Goal: Information Seeking & Learning: Check status

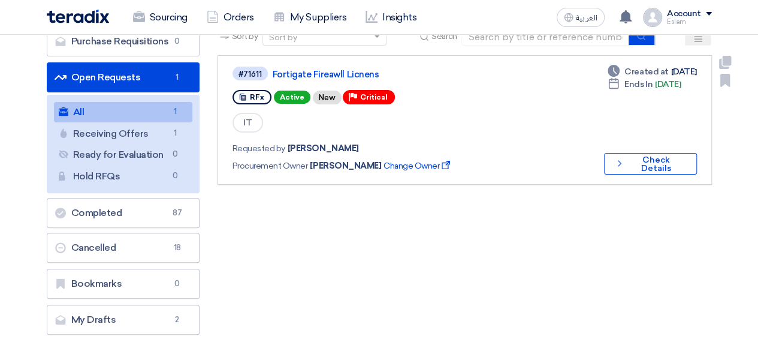
scroll to position [60, 0]
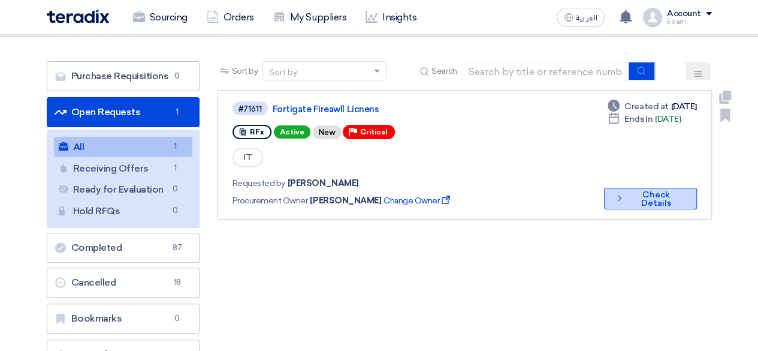
click at [661, 196] on button "Check details Check Details" at bounding box center [650, 199] width 93 height 22
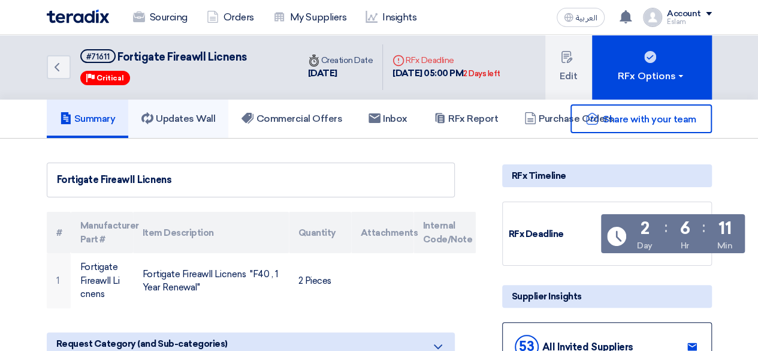
click at [198, 118] on h5 "Updates Wall" at bounding box center [178, 119] width 74 height 12
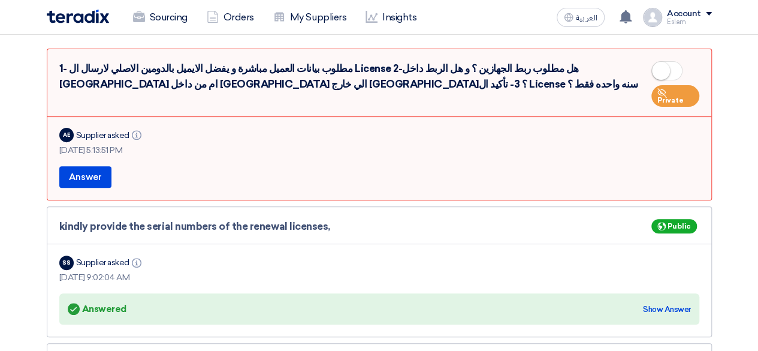
scroll to position [120, 0]
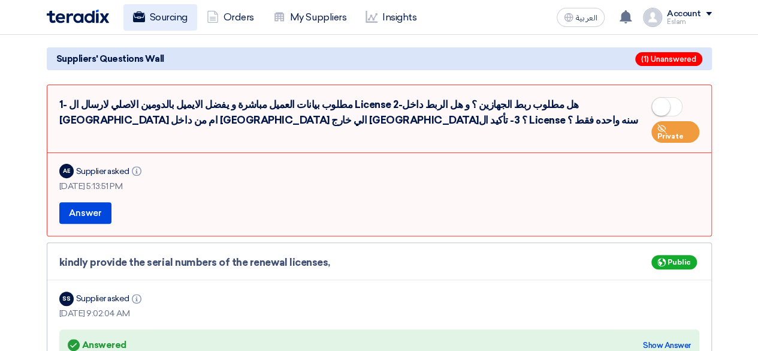
click at [168, 22] on link "Sourcing" at bounding box center [160, 17] width 74 height 26
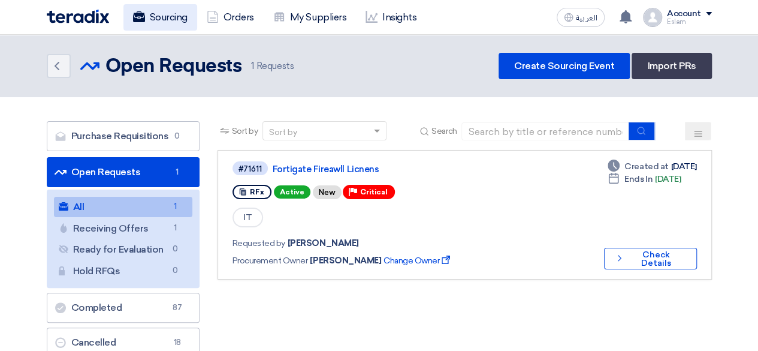
click at [161, 11] on link "Sourcing" at bounding box center [160, 17] width 74 height 26
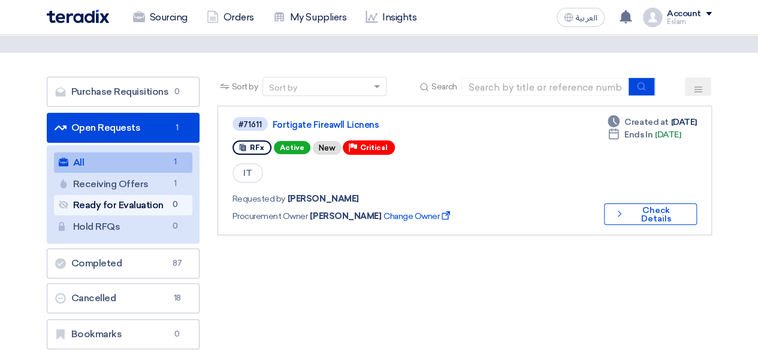
scroll to position [120, 0]
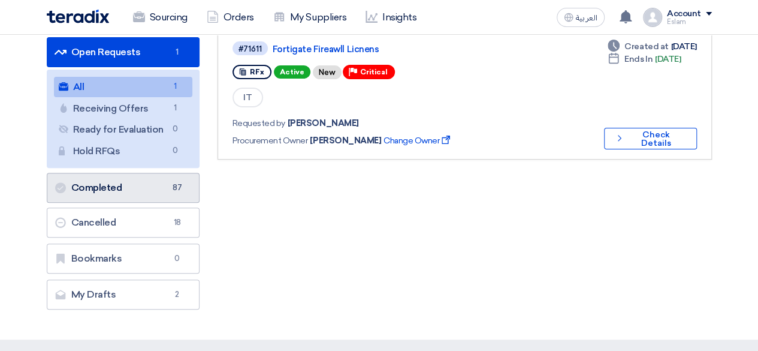
click at [161, 182] on link "Completed Completed 87" at bounding box center [123, 188] width 153 height 30
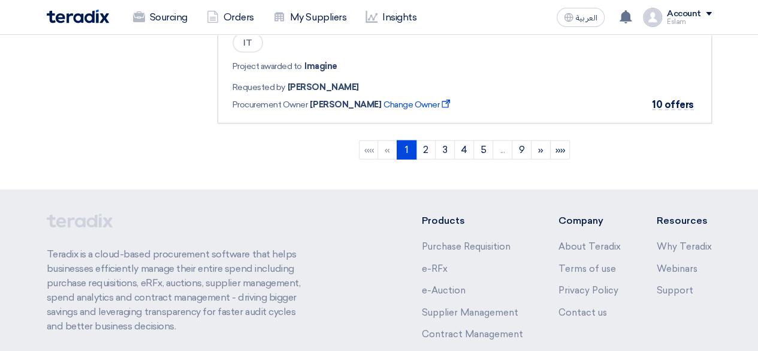
scroll to position [1618, 0]
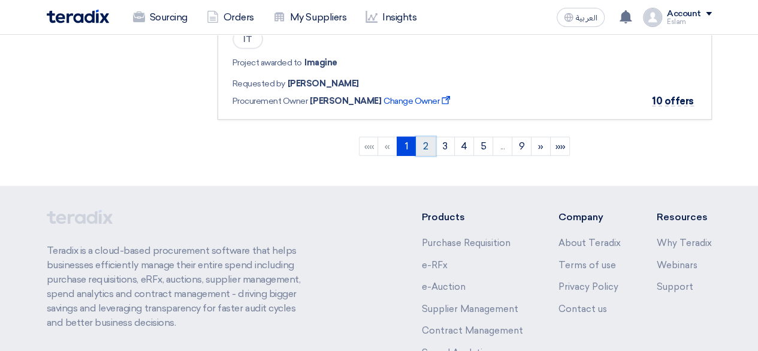
click at [426, 140] on link "2" at bounding box center [426, 146] width 20 height 19
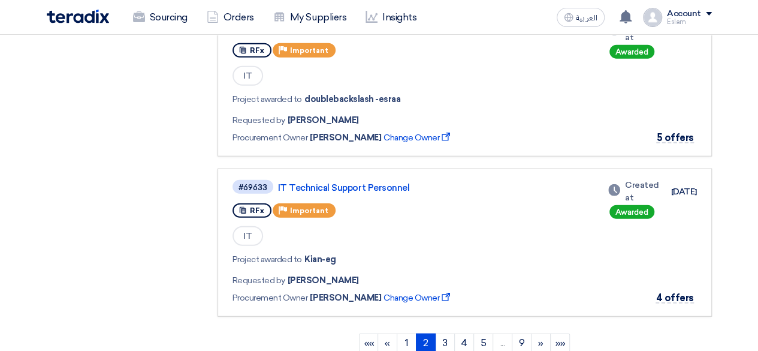
scroll to position [1498, 0]
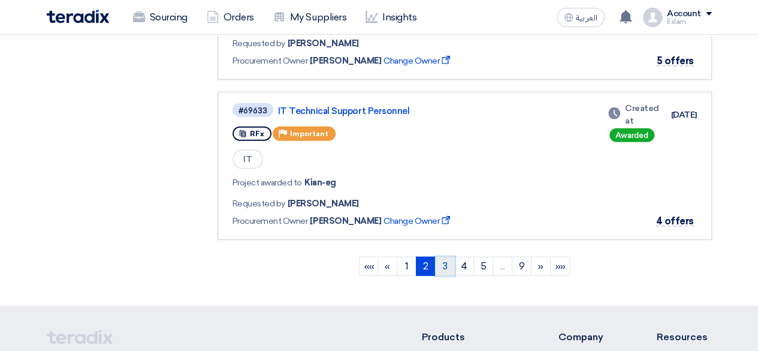
click at [444, 259] on link "3" at bounding box center [445, 266] width 20 height 19
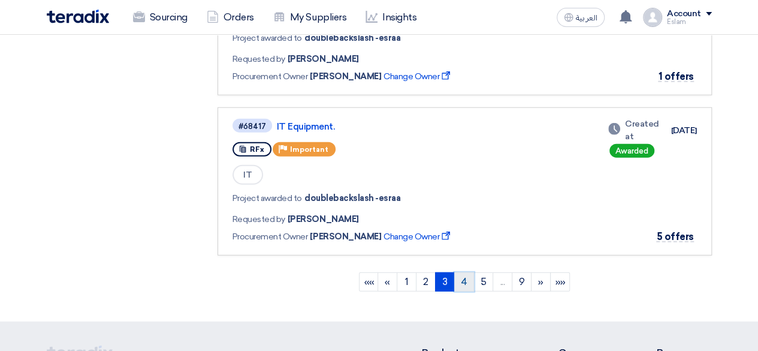
click at [472, 272] on link "4" at bounding box center [464, 281] width 20 height 19
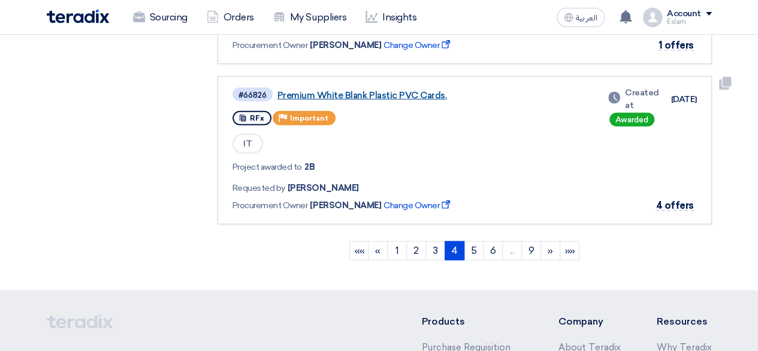
scroll to position [1558, 0]
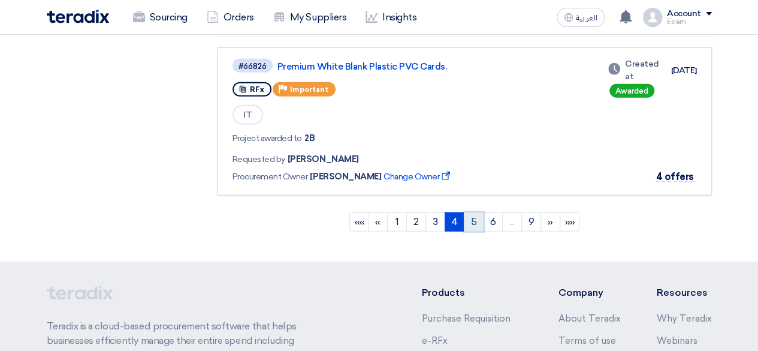
click at [473, 216] on link "5" at bounding box center [474, 221] width 20 height 19
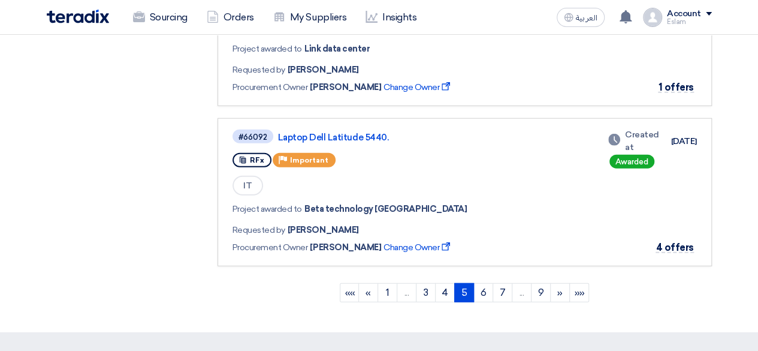
scroll to position [1498, 0]
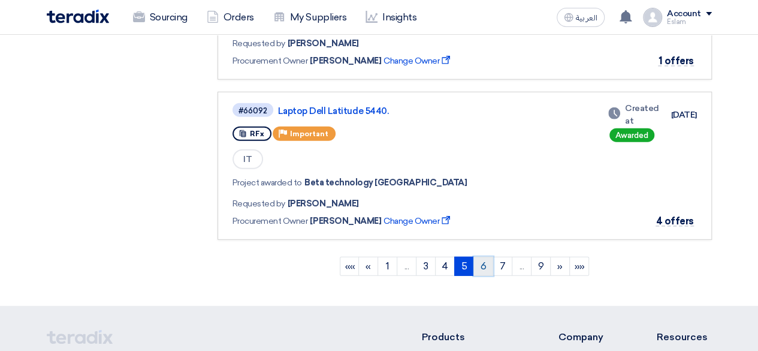
click at [478, 257] on link "6" at bounding box center [483, 266] width 20 height 19
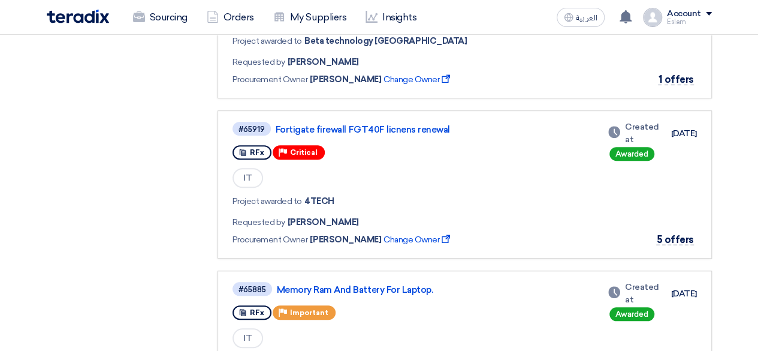
scroll to position [0, 0]
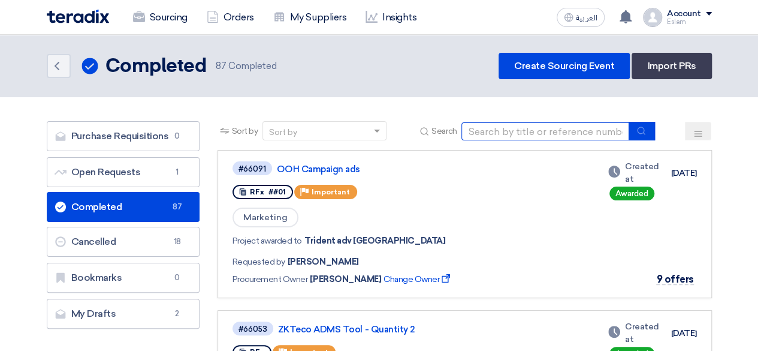
click at [499, 131] on input at bounding box center [545, 131] width 168 height 18
paste input "Cyber ​​Security"
type input "Cyber ​​Security"
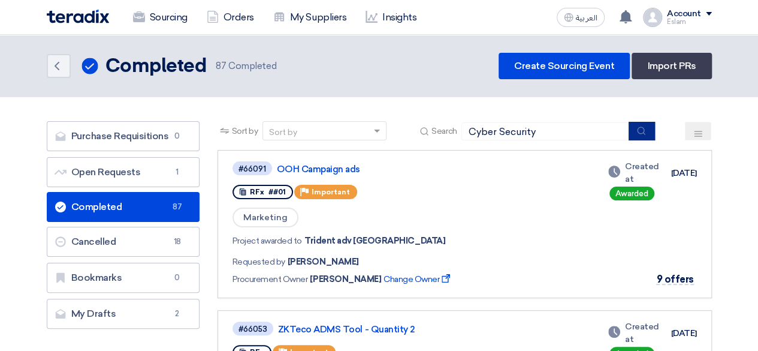
click at [639, 128] on icon "submit" at bounding box center [641, 131] width 10 height 10
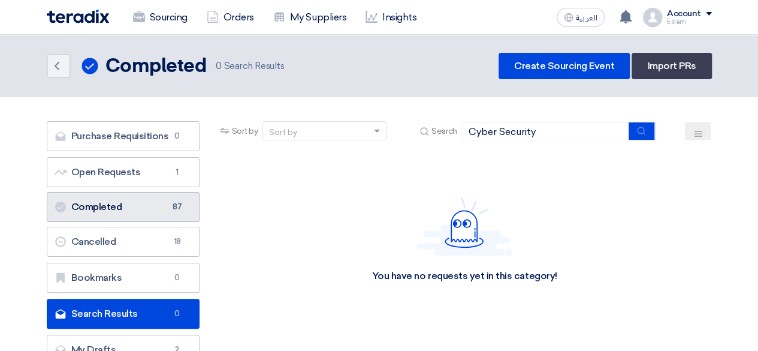
click at [155, 208] on link "Completed Completed 87" at bounding box center [123, 207] width 153 height 30
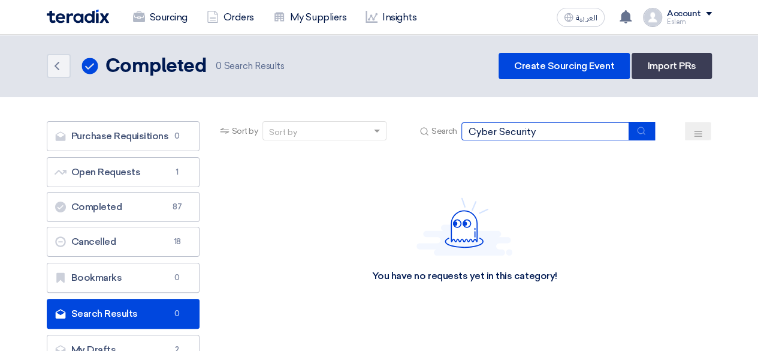
drag, startPoint x: 578, startPoint y: 128, endPoint x: 446, endPoint y: 133, distance: 131.3
click at [446, 133] on div "Search Cyber ​​Security" at bounding box center [536, 131] width 238 height 19
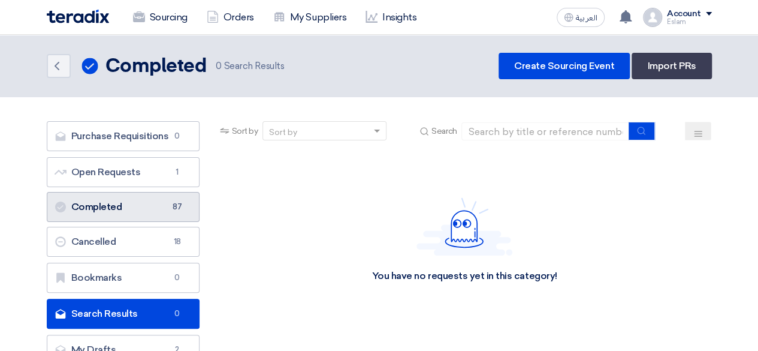
click at [133, 206] on link "Completed Completed 87" at bounding box center [123, 207] width 153 height 30
click at [114, 201] on link "Completed Completed 87" at bounding box center [123, 207] width 153 height 30
click at [138, 204] on link "Completed Completed 87" at bounding box center [123, 207] width 153 height 30
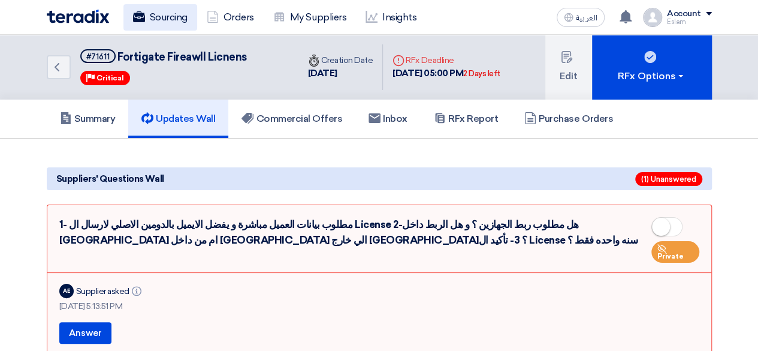
click at [148, 27] on link "Sourcing" at bounding box center [160, 17] width 74 height 26
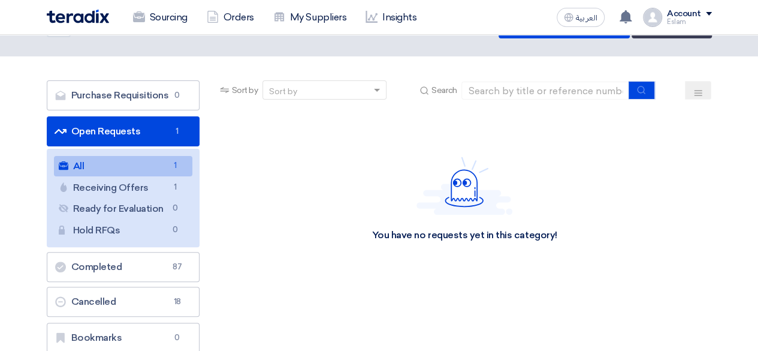
scroll to position [60, 0]
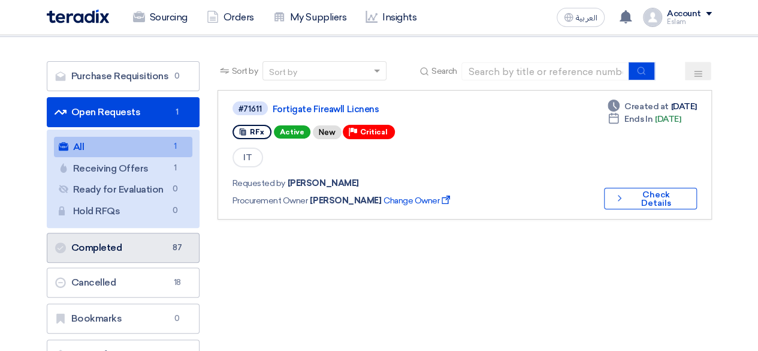
click at [135, 257] on link "Completed Completed 87" at bounding box center [123, 248] width 153 height 30
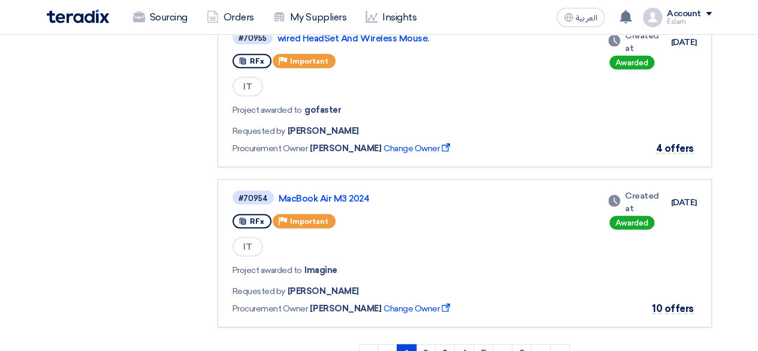
scroll to position [1438, 0]
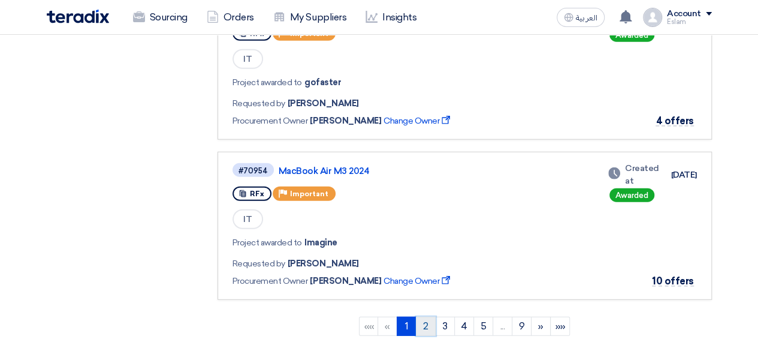
click at [426, 326] on link "2" at bounding box center [426, 325] width 20 height 19
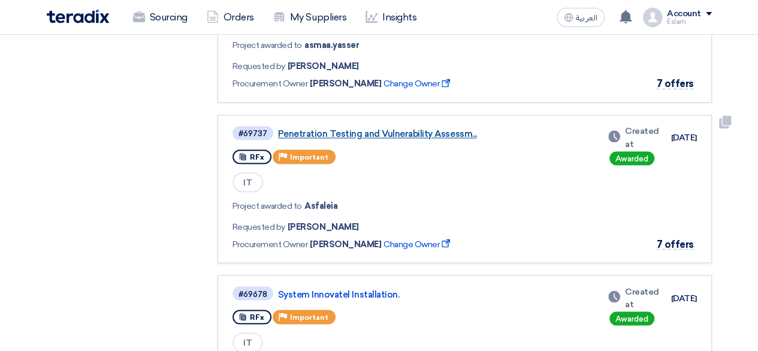
scroll to position [1019, 0]
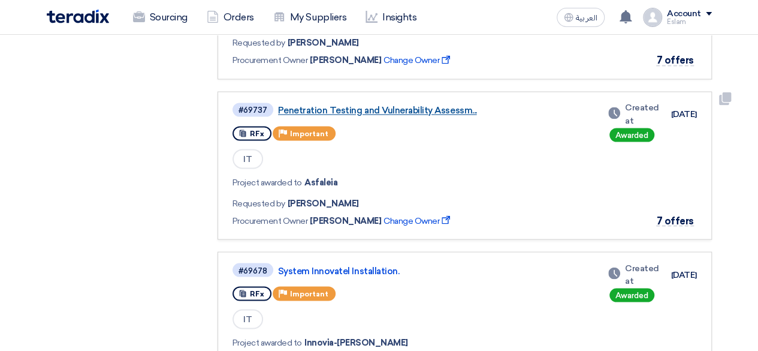
click at [356, 112] on link "Penetration Testing and Vulnerability Assessm..." at bounding box center [428, 110] width 300 height 11
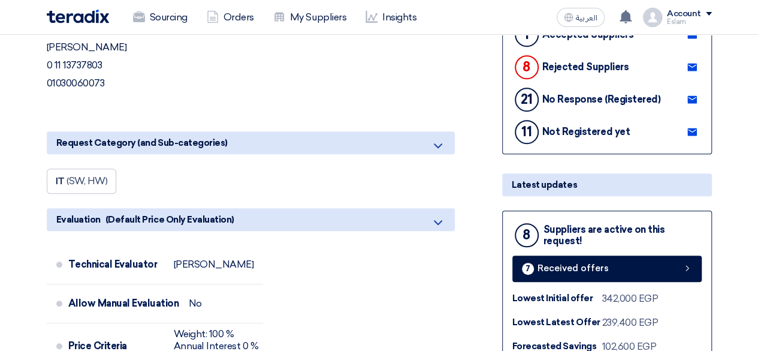
scroll to position [420, 0]
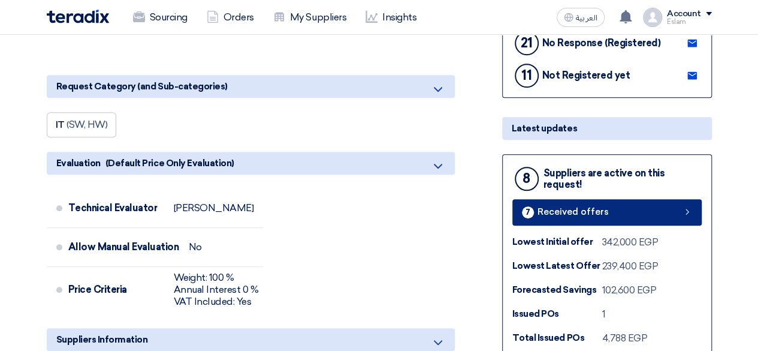
click at [605, 208] on link "7 Received offers" at bounding box center [606, 212] width 189 height 26
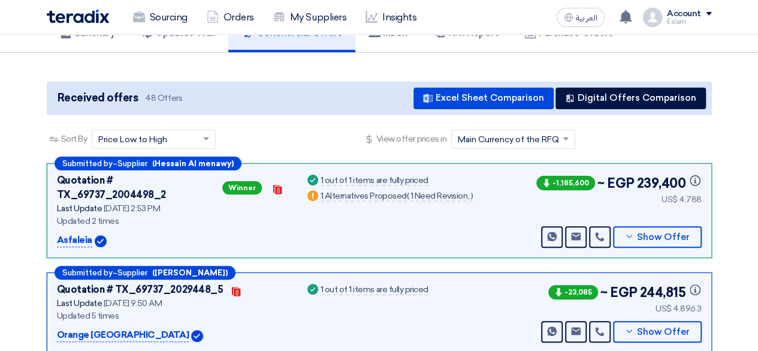
scroll to position [125, 0]
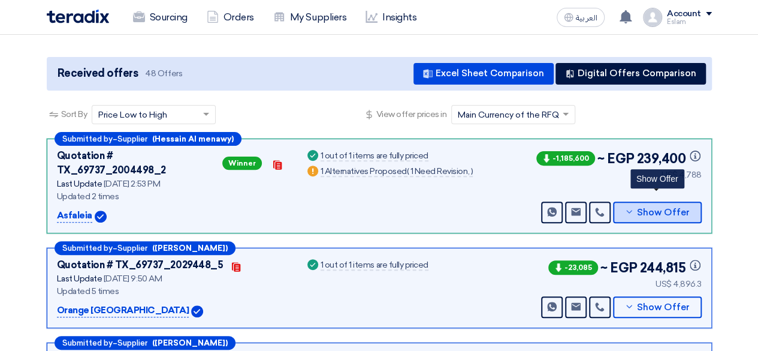
click at [656, 209] on button "Show Offer" at bounding box center [657, 212] width 89 height 22
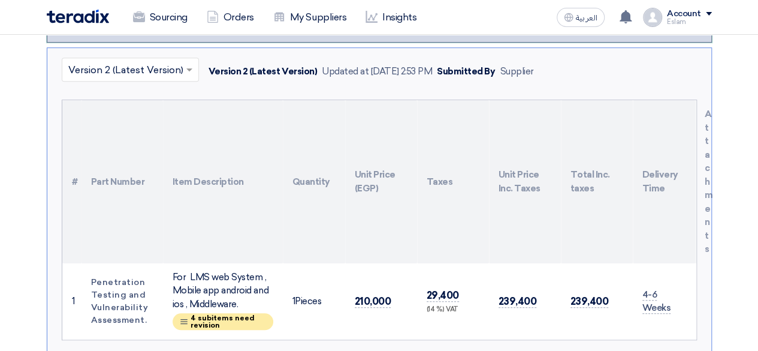
scroll to position [304, 0]
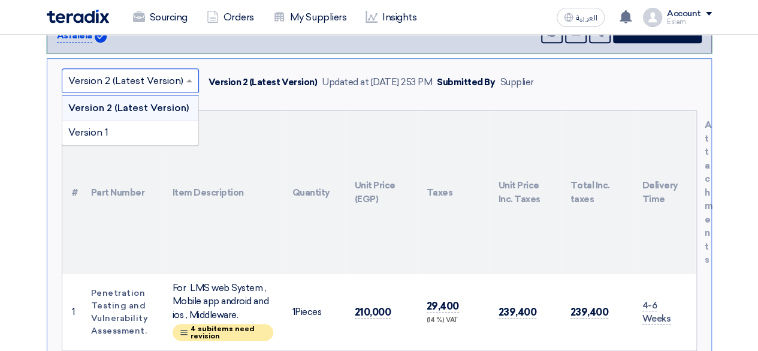
click at [189, 73] on span at bounding box center [190, 80] width 15 height 14
click at [148, 120] on div "Version 1" at bounding box center [130, 132] width 136 height 24
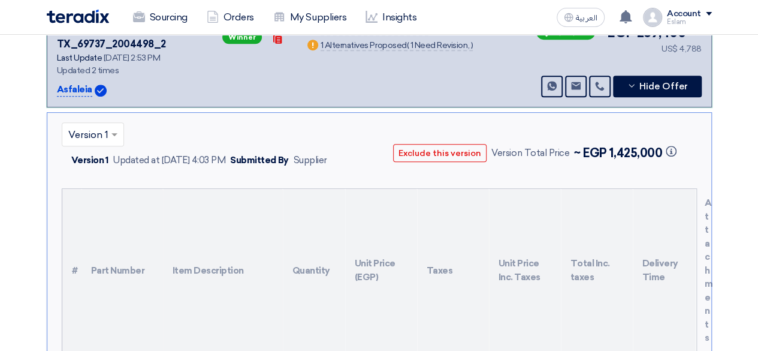
scroll to position [245, 0]
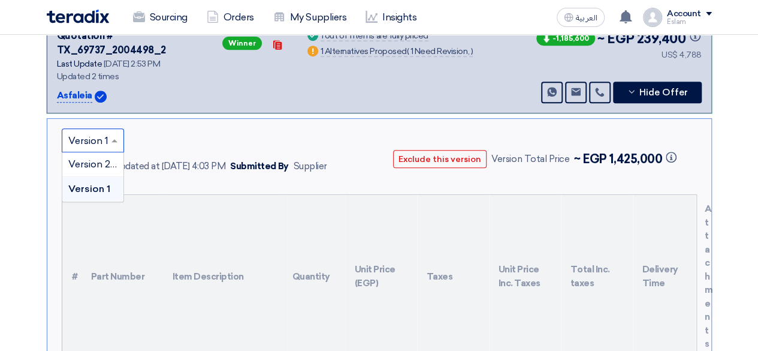
click at [110, 133] on span at bounding box center [115, 140] width 15 height 14
click at [113, 158] on span "Version 2 (Latest Version)" at bounding box center [125, 163] width 115 height 11
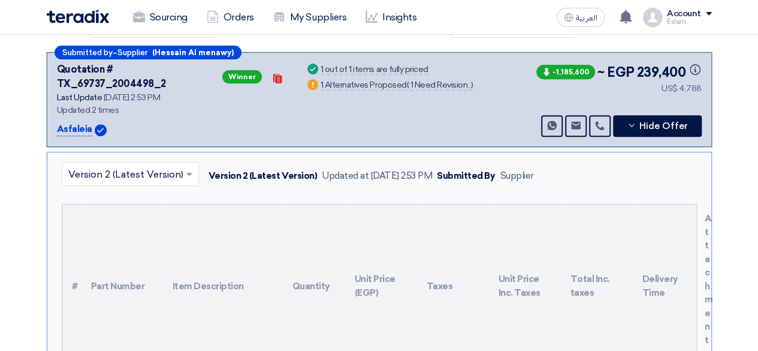
scroll to position [185, 0]
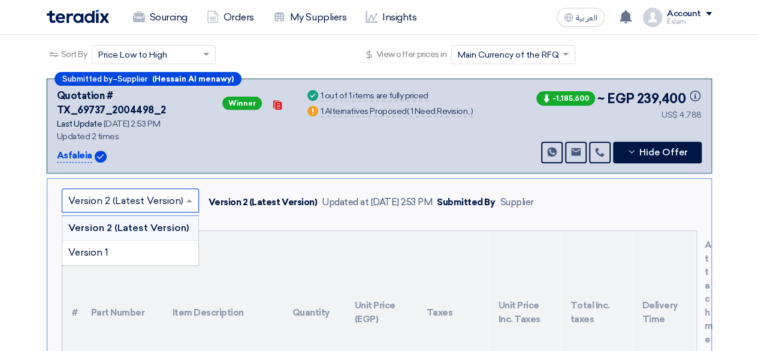
click at [191, 193] on span at bounding box center [190, 200] width 15 height 14
click at [161, 240] on div "Version 1" at bounding box center [130, 252] width 136 height 24
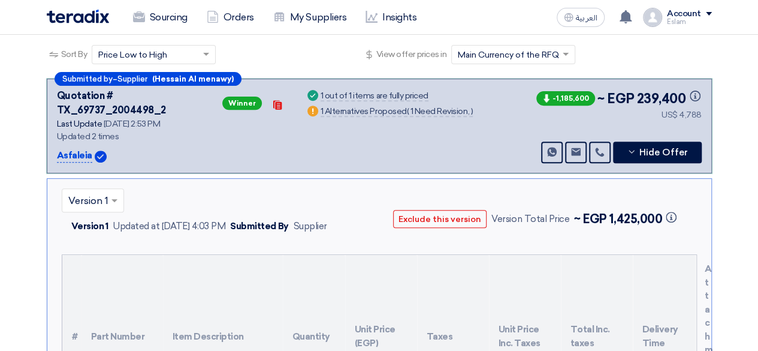
scroll to position [125, 0]
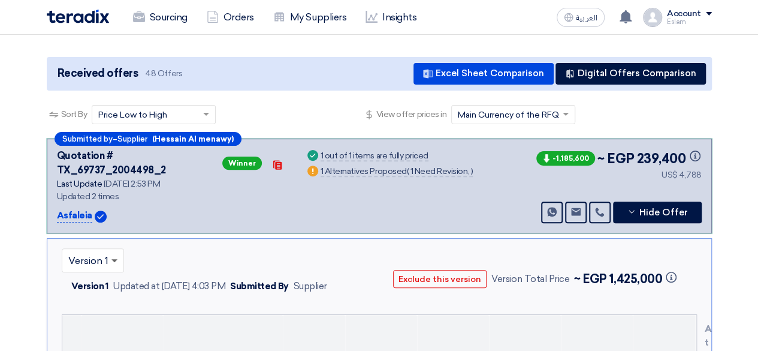
click at [115, 259] on span at bounding box center [114, 261] width 6 height 4
click at [113, 297] on div "Version 1" at bounding box center [92, 309] width 61 height 24
click at [113, 254] on span at bounding box center [115, 260] width 15 height 14
click at [104, 303] on span "Version 1" at bounding box center [89, 308] width 42 height 11
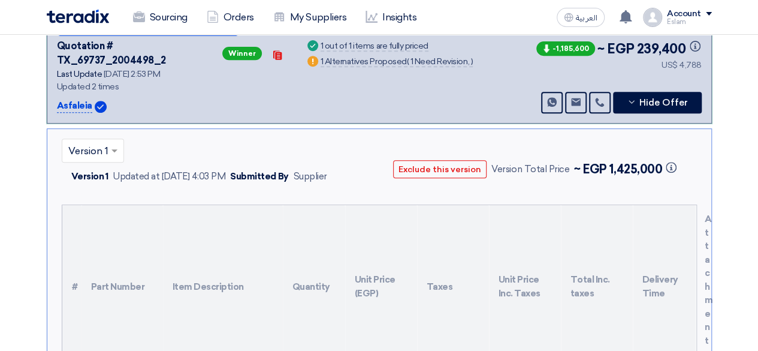
scroll to position [424, 0]
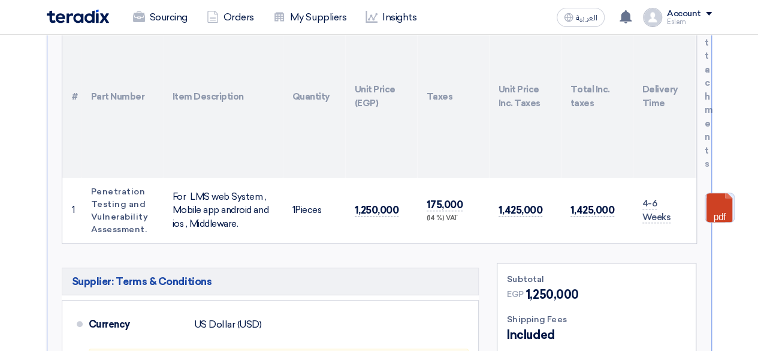
click at [711, 196] on link at bounding box center [753, 229] width 96 height 72
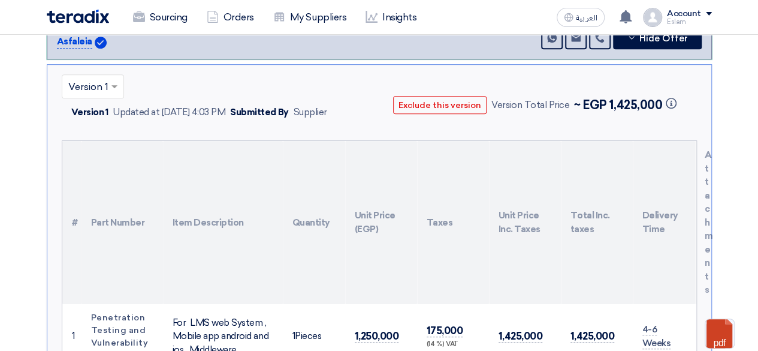
scroll to position [245, 0]
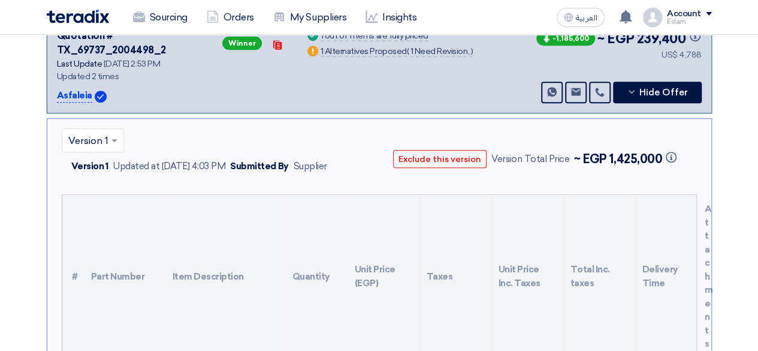
click at [116, 133] on span at bounding box center [115, 140] width 15 height 14
click at [102, 160] on div "Version 2 (Latest Version)" at bounding box center [92, 164] width 61 height 25
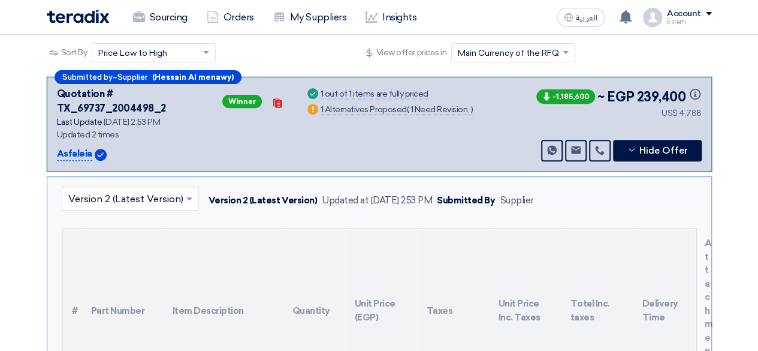
scroll to position [185, 0]
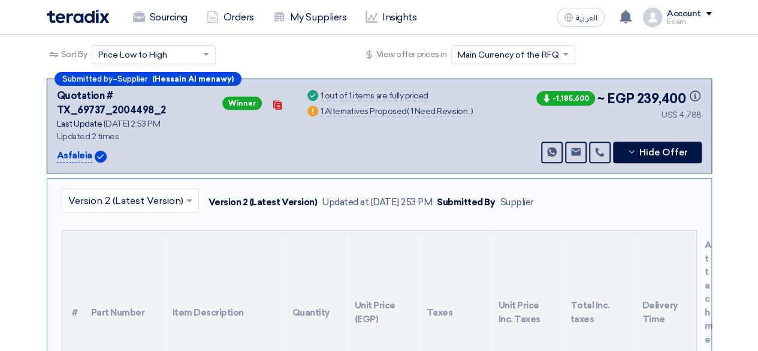
click at [207, 58] on span at bounding box center [207, 54] width 15 height 13
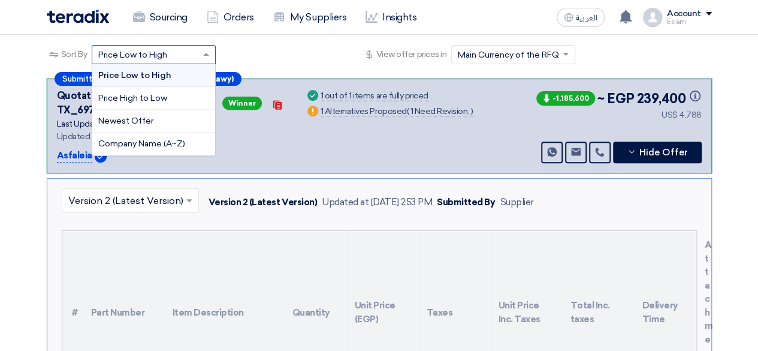
click at [284, 52] on div "Sort By Sort by × Price Low to High × Price Low to High Price High to Low Newes…" at bounding box center [379, 62] width 665 height 34
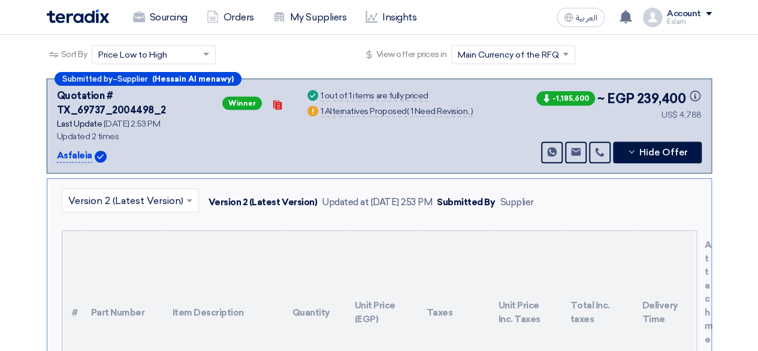
click at [170, 191] on input "text" at bounding box center [124, 201] width 112 height 20
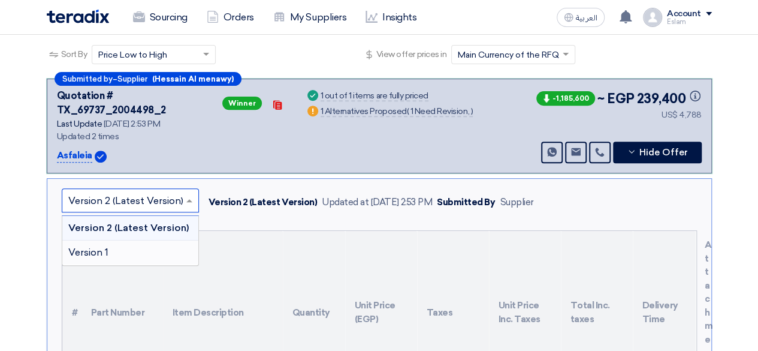
click at [145, 244] on div "Version 1" at bounding box center [130, 252] width 136 height 24
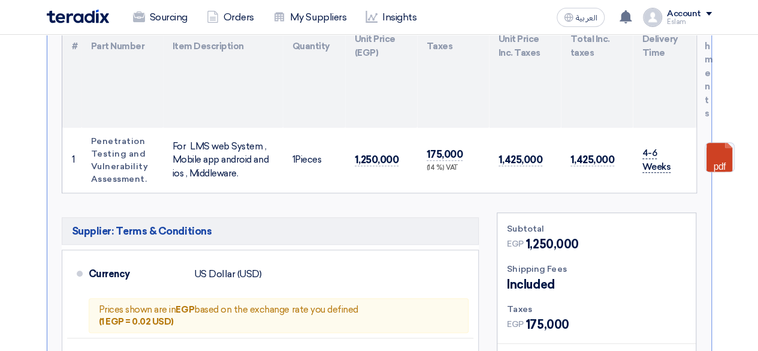
scroll to position [484, 0]
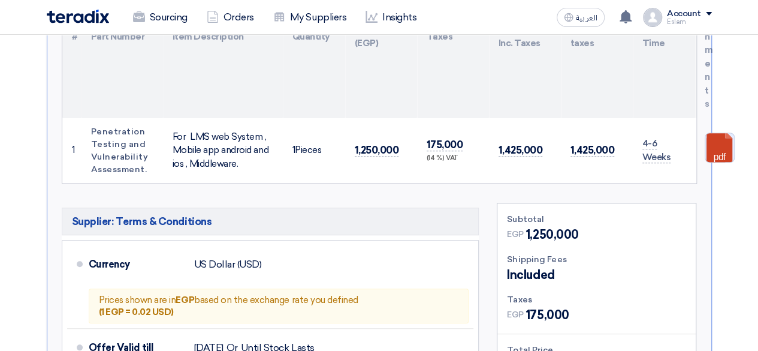
click at [710, 133] on link at bounding box center [753, 169] width 96 height 72
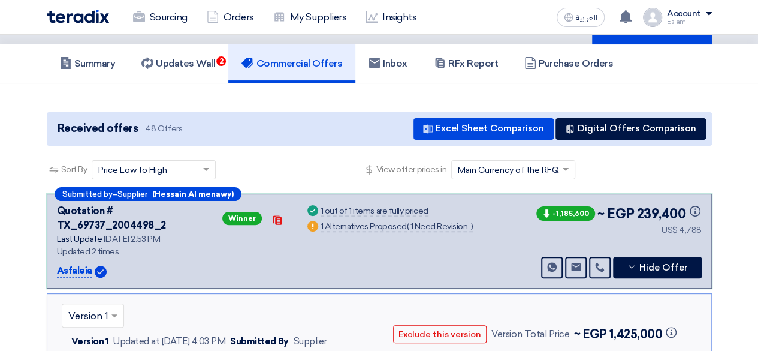
scroll to position [65, 0]
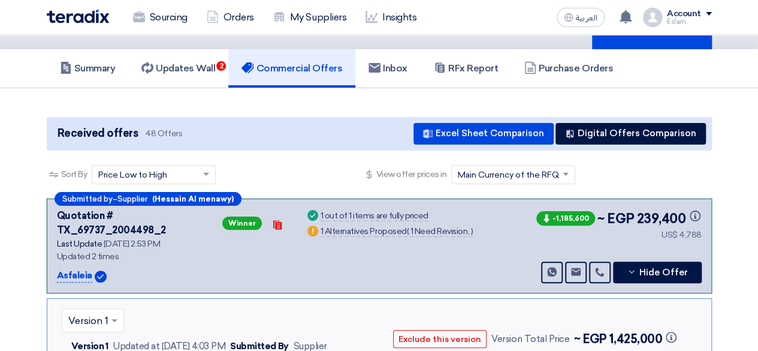
click at [653, 247] on div "-1,185,600 ~ EGP 239,400 Info US$ 4,788" at bounding box center [617, 246] width 167 height 74
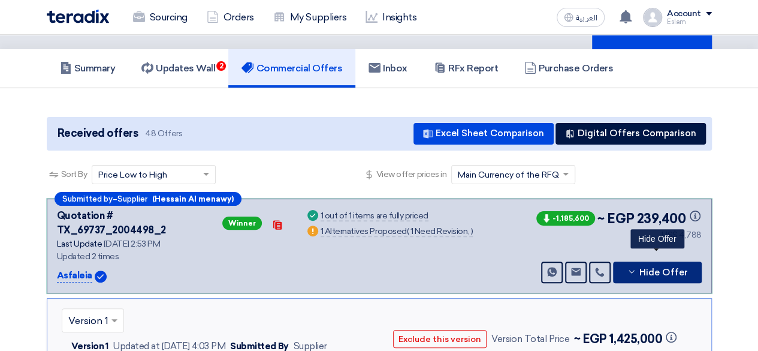
click at [656, 268] on span "Hide Offer" at bounding box center [663, 272] width 49 height 9
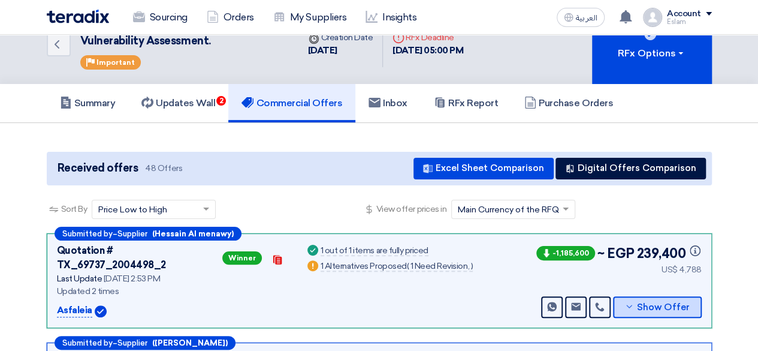
scroll to position [0, 0]
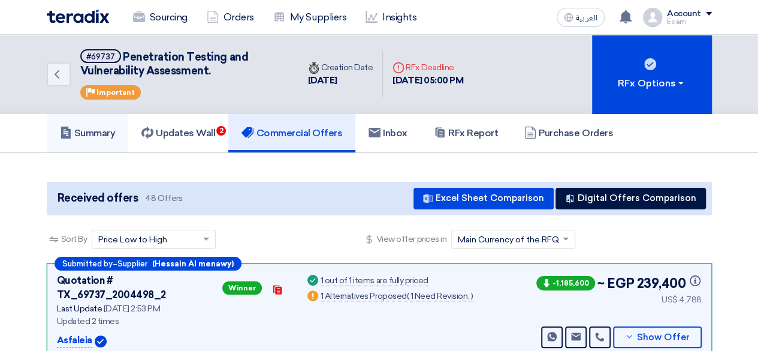
click at [111, 127] on h5 "Summary" at bounding box center [88, 133] width 56 height 12
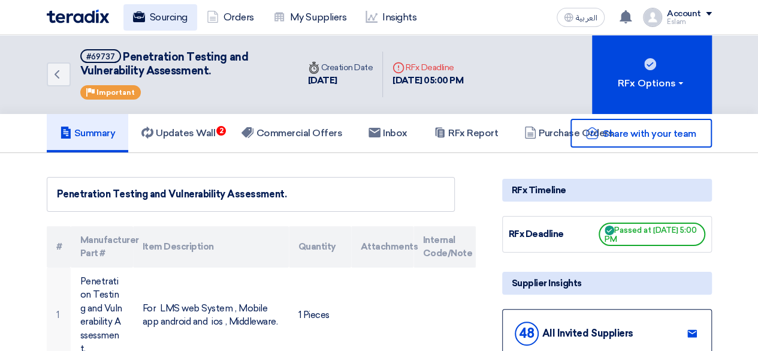
click at [164, 25] on link "Sourcing" at bounding box center [160, 17] width 74 height 26
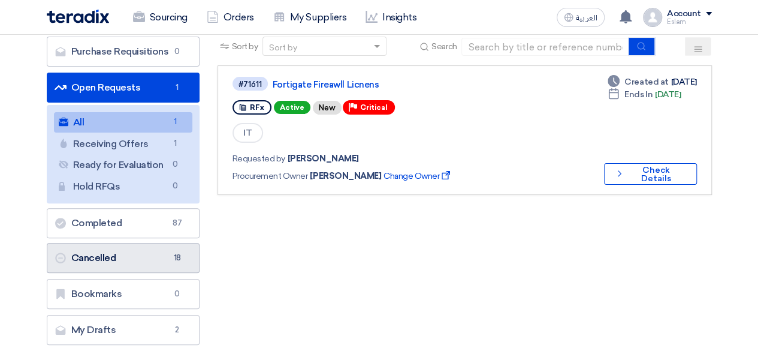
scroll to position [120, 0]
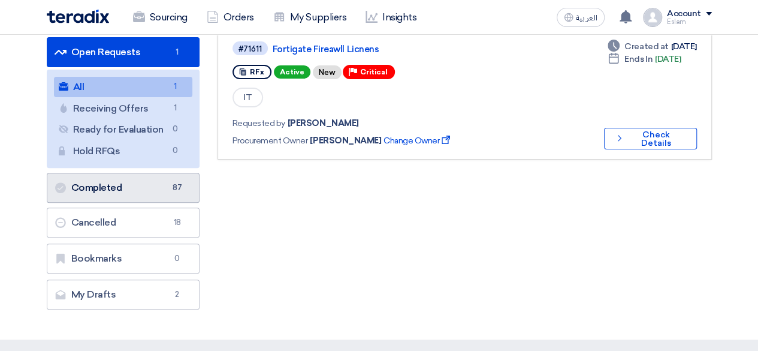
click at [158, 191] on link "Completed Completed 87" at bounding box center [123, 188] width 153 height 30
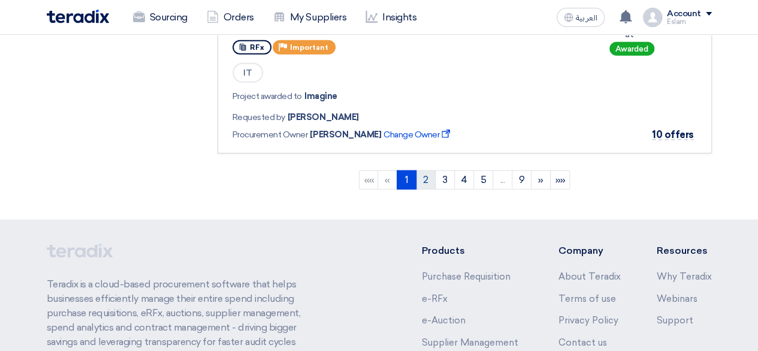
scroll to position [1600, 0]
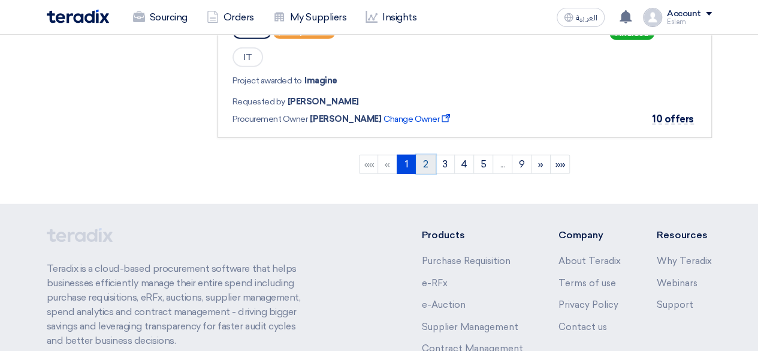
click at [423, 164] on link "2" at bounding box center [426, 164] width 20 height 19
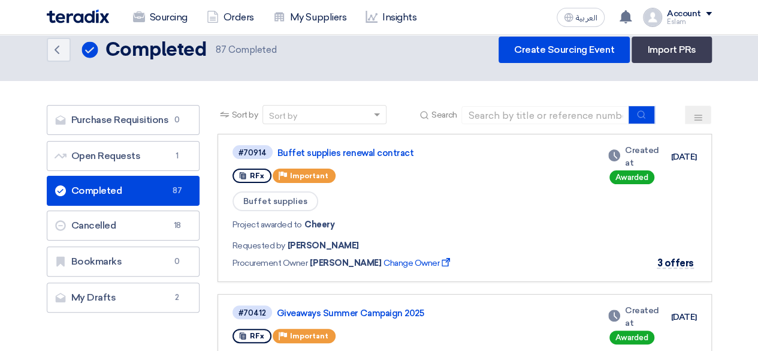
scroll to position [0, 0]
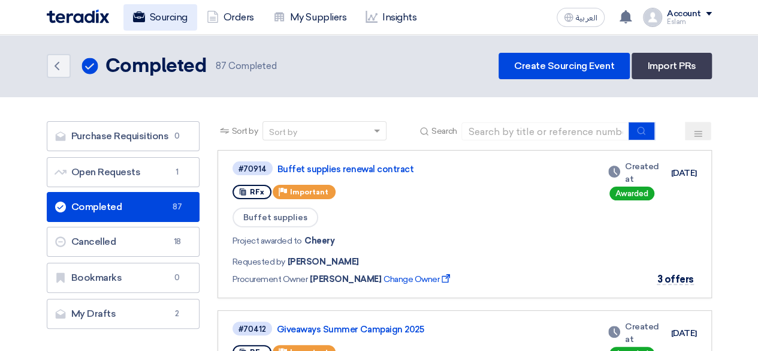
click at [165, 22] on link "Sourcing" at bounding box center [160, 17] width 74 height 26
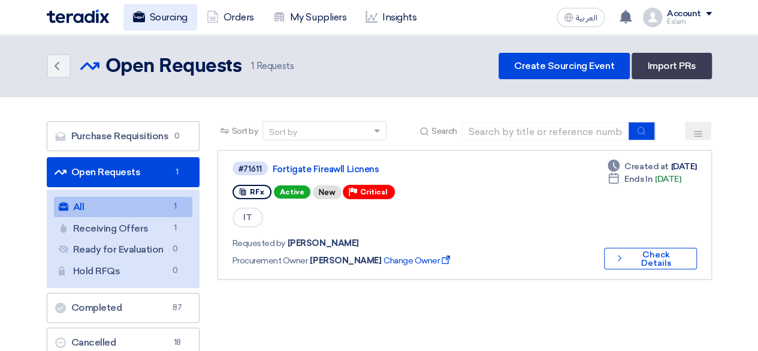
click at [140, 10] on link "Sourcing" at bounding box center [160, 17] width 74 height 26
click at [163, 15] on link "Sourcing" at bounding box center [160, 17] width 74 height 26
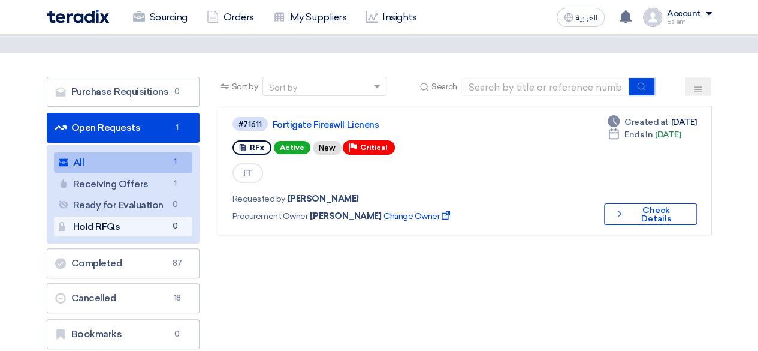
scroll to position [60, 0]
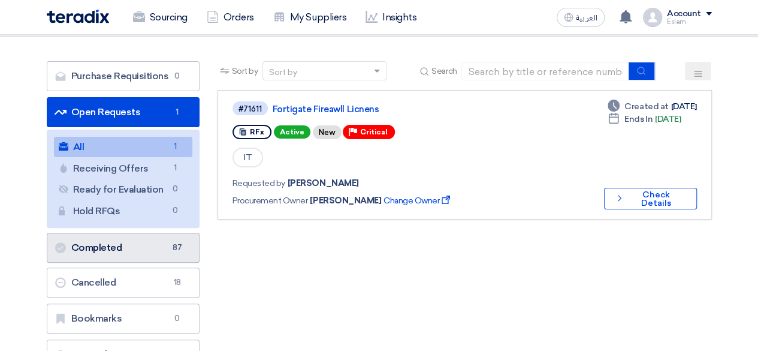
click at [152, 251] on link "Completed Completed 87" at bounding box center [123, 248] width 153 height 30
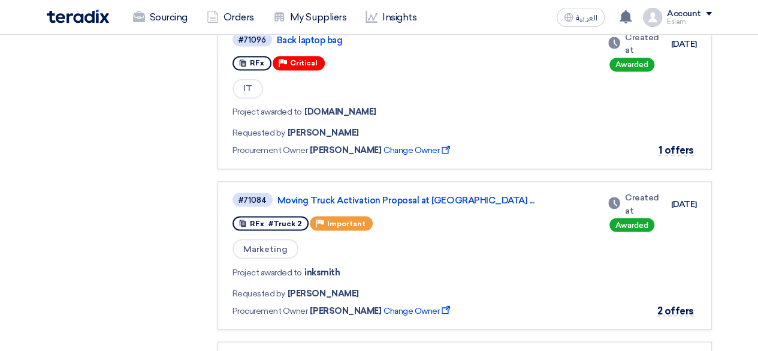
scroll to position [1019, 0]
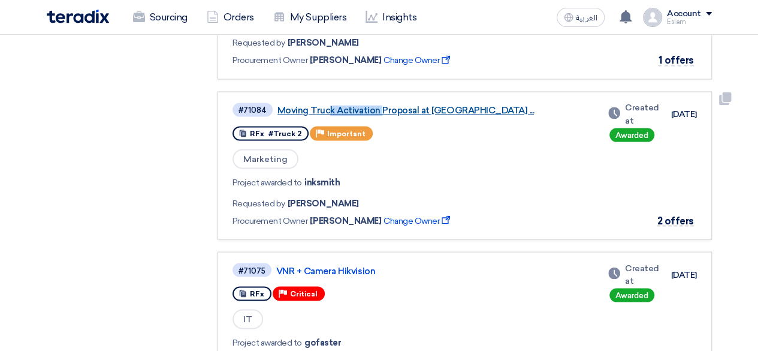
drag, startPoint x: 274, startPoint y: 110, endPoint x: 333, endPoint y: 111, distance: 58.7
click at [333, 111] on div "#71084 Moving Truck Activation Proposal at [GEOGRAPHIC_DATA] ..." at bounding box center [416, 109] width 366 height 16
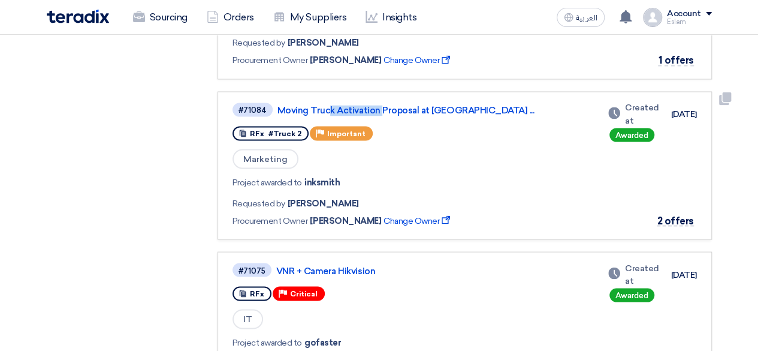
copy link "Moving Truck"
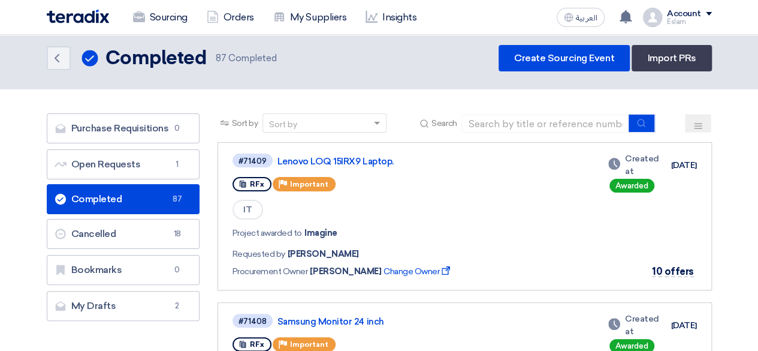
scroll to position [0, 0]
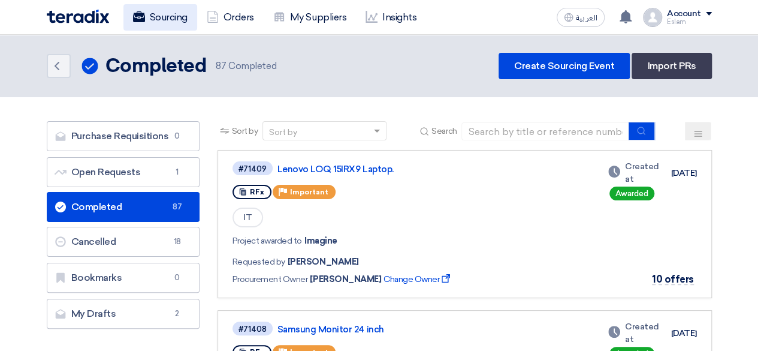
click at [165, 21] on link "Sourcing" at bounding box center [160, 17] width 74 height 26
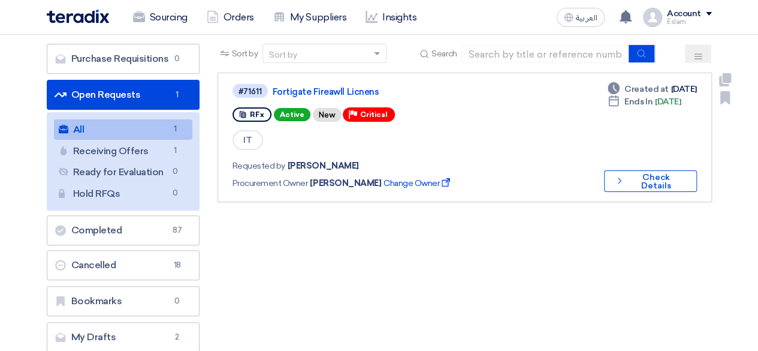
scroll to position [17, 0]
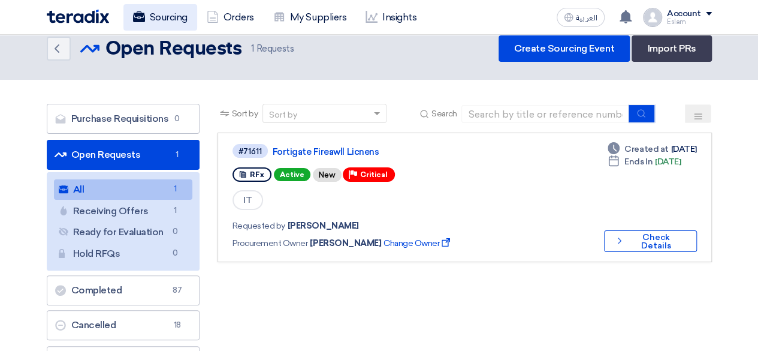
click at [156, 11] on link "Sourcing" at bounding box center [160, 17] width 74 height 26
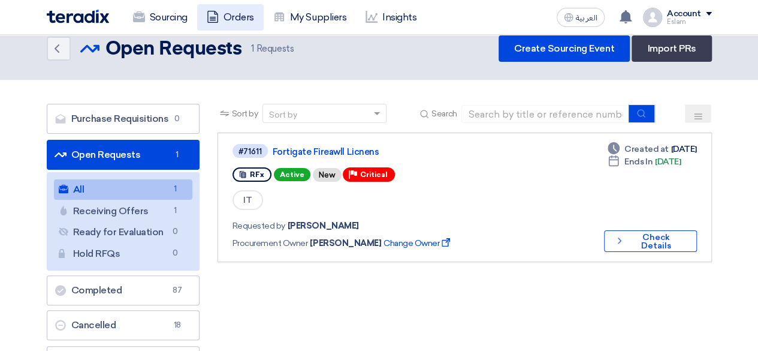
click at [234, 19] on link "Orders" at bounding box center [230, 17] width 67 height 26
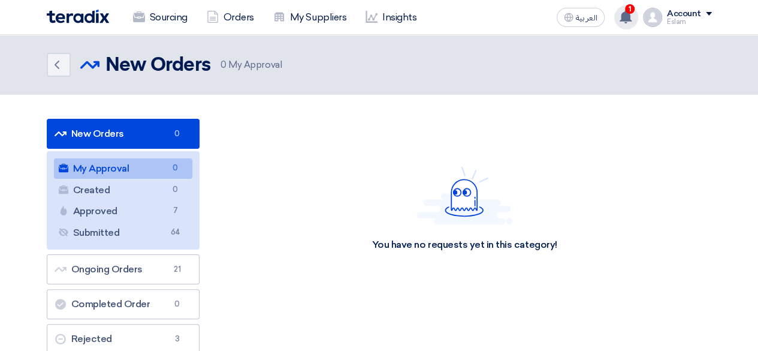
click at [632, 10] on span "1" at bounding box center [630, 9] width 10 height 10
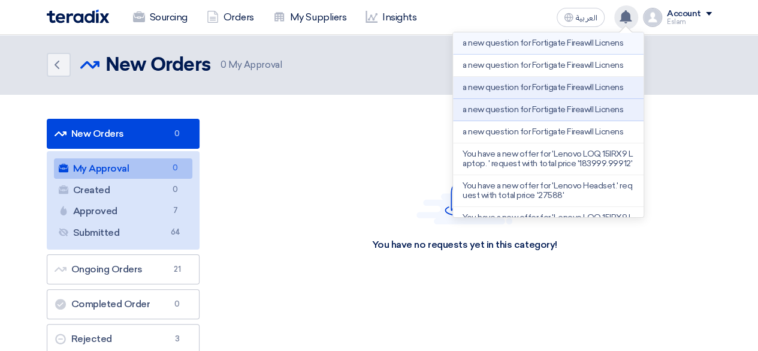
click at [567, 40] on p "a new question for Fortigate Fireawll Licnens" at bounding box center [543, 43] width 161 height 10
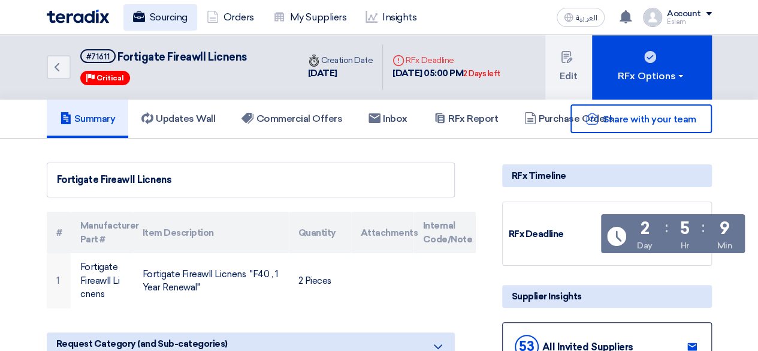
click at [147, 10] on link "Sourcing" at bounding box center [160, 17] width 74 height 26
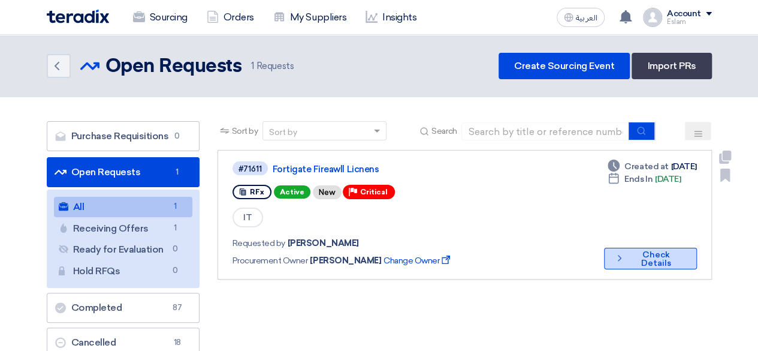
click at [673, 263] on button "Check details Check Details" at bounding box center [650, 259] width 93 height 22
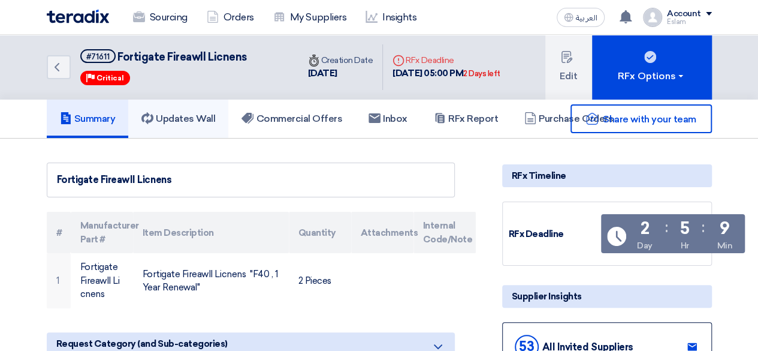
click at [189, 113] on h5 "Updates Wall" at bounding box center [178, 119] width 74 height 12
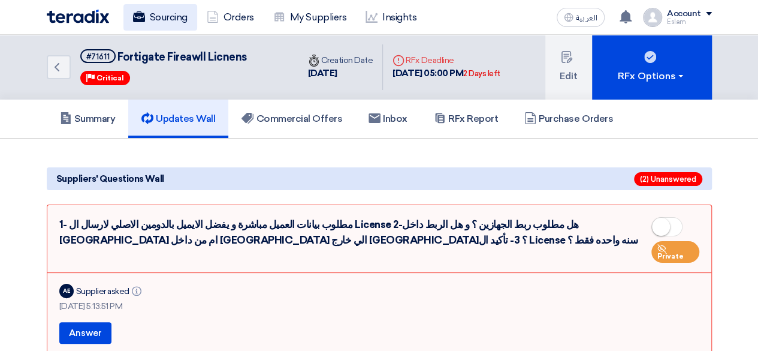
click at [167, 8] on link "Sourcing" at bounding box center [160, 17] width 74 height 26
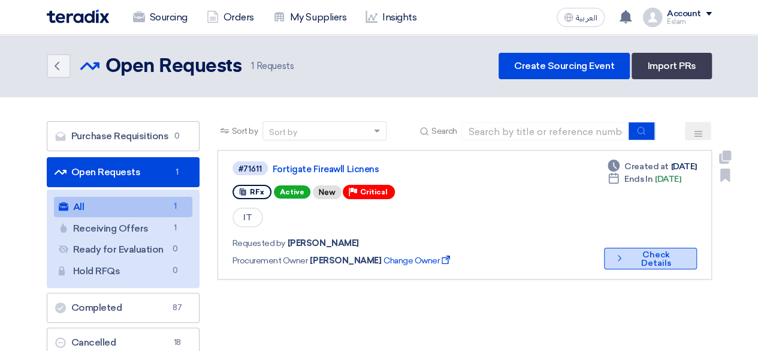
click at [639, 257] on button "Check details Check Details" at bounding box center [650, 259] width 93 height 22
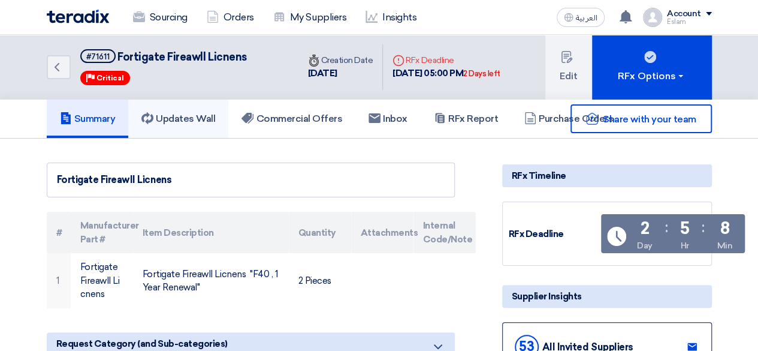
click at [193, 113] on h5 "Updates Wall" at bounding box center [178, 119] width 74 height 12
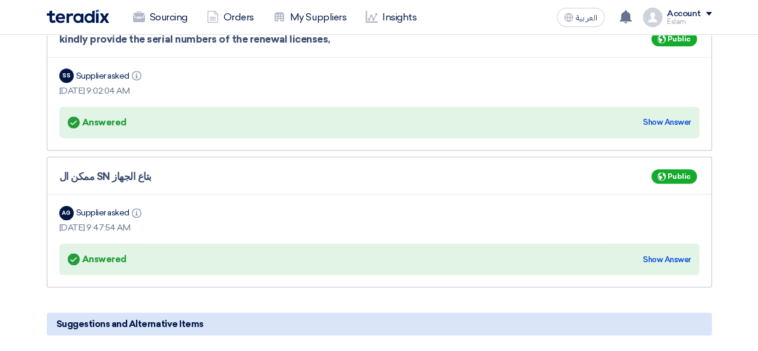
scroll to position [479, 0]
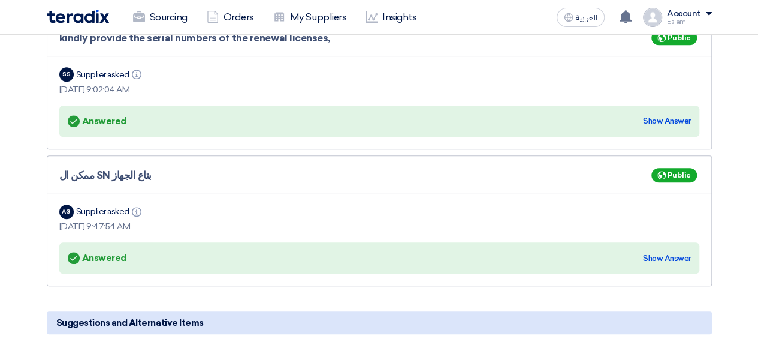
click at [161, 249] on div "Answered Answered Show Answer" at bounding box center [379, 257] width 623 height 17
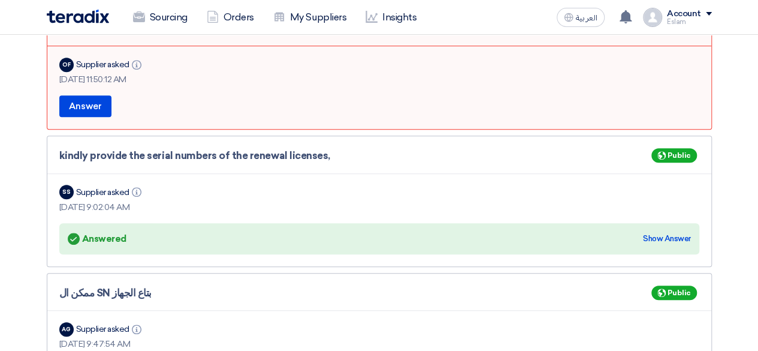
scroll to position [360, 0]
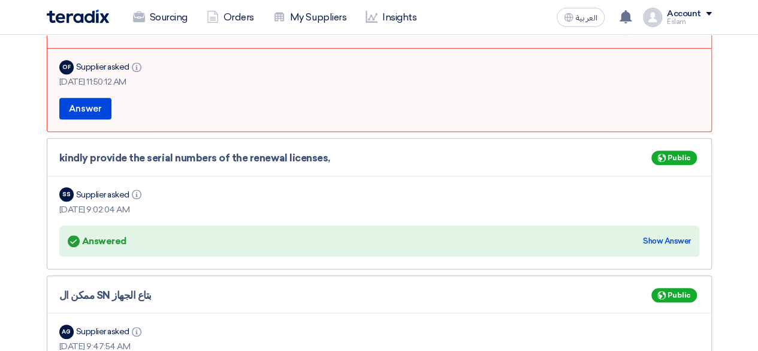
click at [689, 291] on span "Public" at bounding box center [679, 295] width 23 height 8
click at [672, 235] on div "Show Answer" at bounding box center [667, 241] width 48 height 12
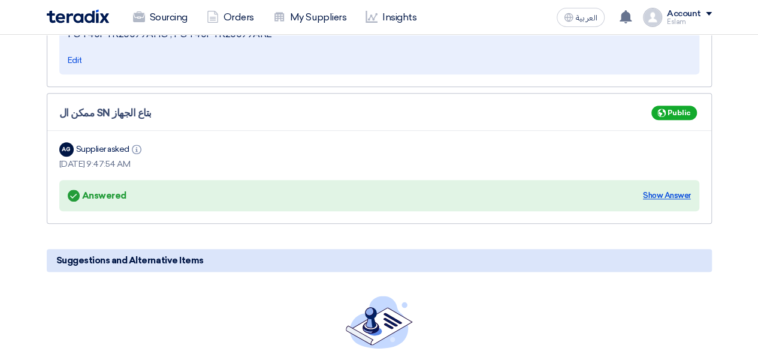
click at [662, 189] on div "Show Answer" at bounding box center [667, 195] width 48 height 12
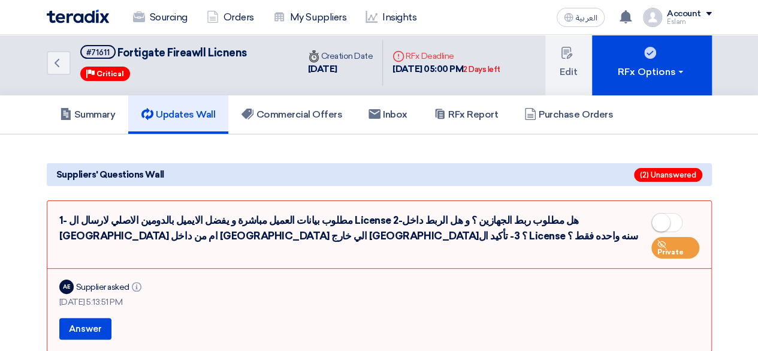
scroll to position [0, 0]
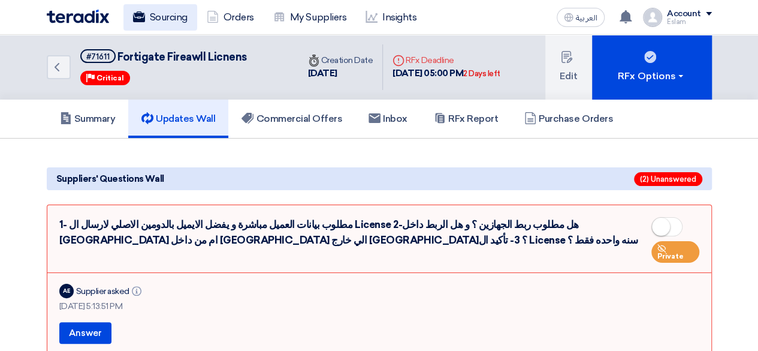
click at [155, 19] on link "Sourcing" at bounding box center [160, 17] width 74 height 26
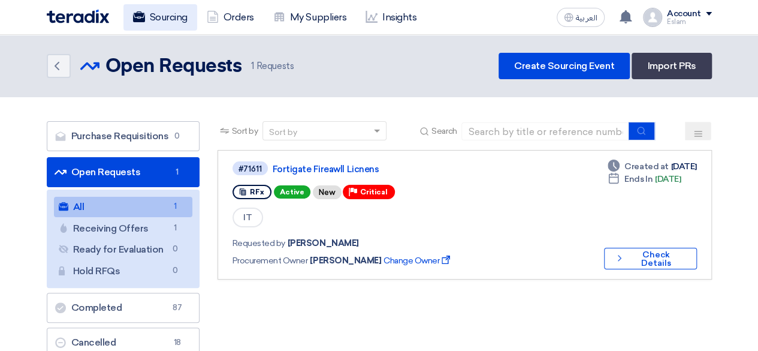
click at [170, 19] on link "Sourcing" at bounding box center [160, 17] width 74 height 26
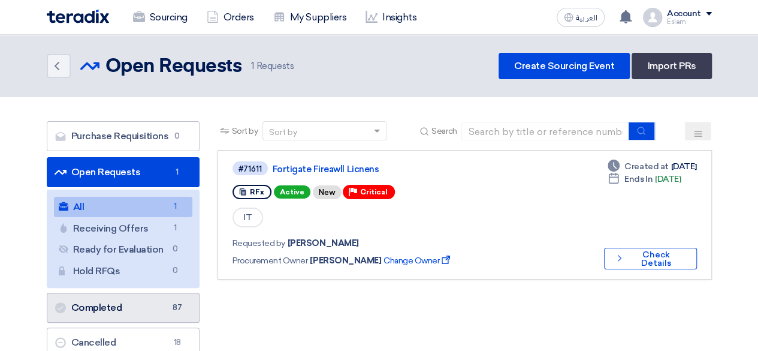
click at [183, 308] on span "87" at bounding box center [177, 307] width 14 height 12
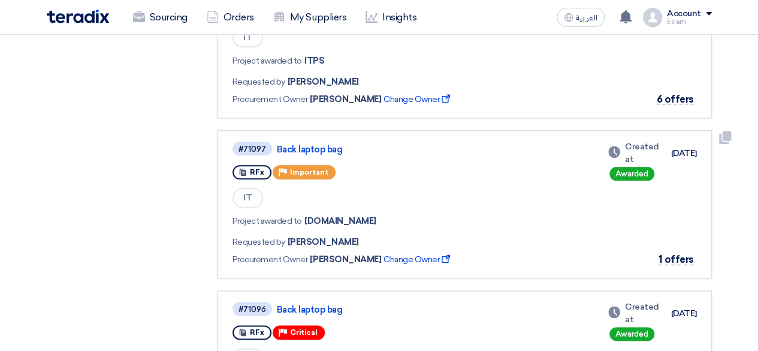
scroll to position [779, 0]
